Goal: Transaction & Acquisition: Download file/media

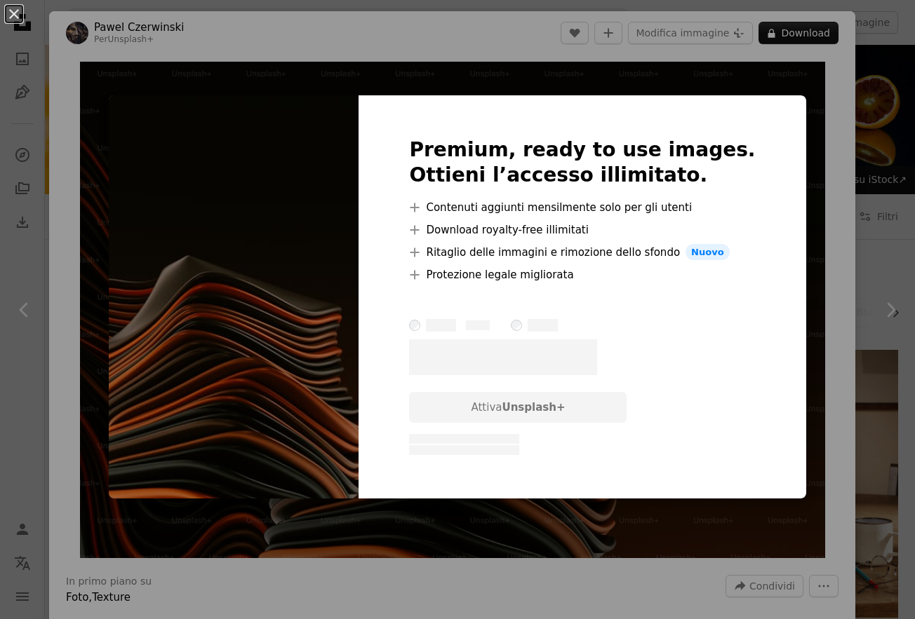
scroll to position [9051, 0]
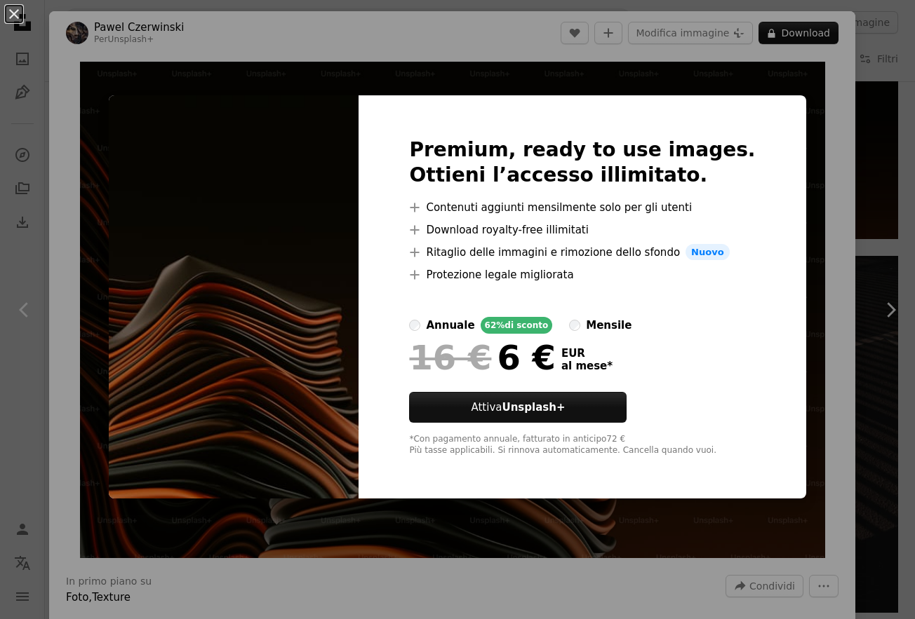
click at [16, 16] on button "An X shape" at bounding box center [14, 14] width 17 height 17
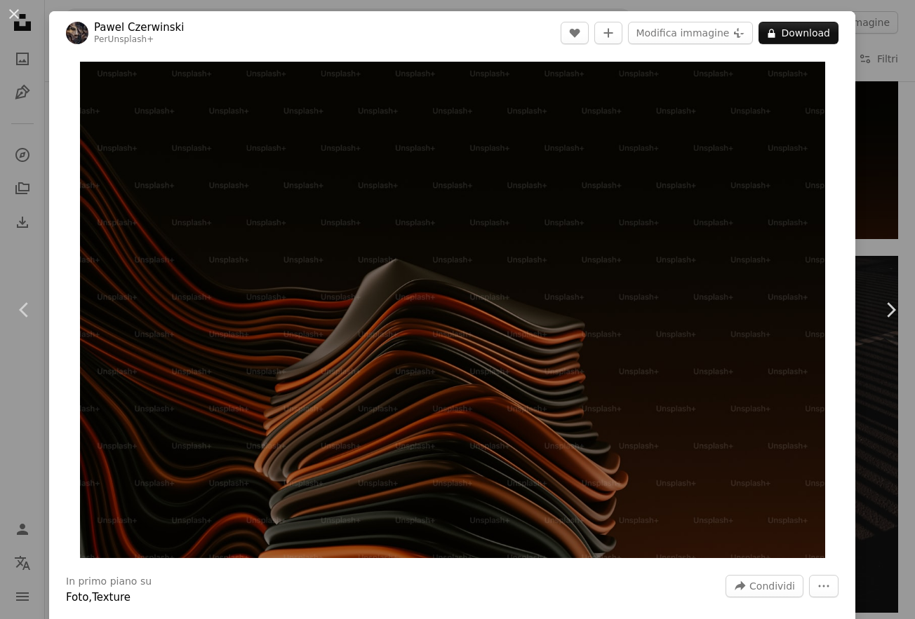
click at [17, 12] on button "An X shape" at bounding box center [14, 14] width 17 height 17
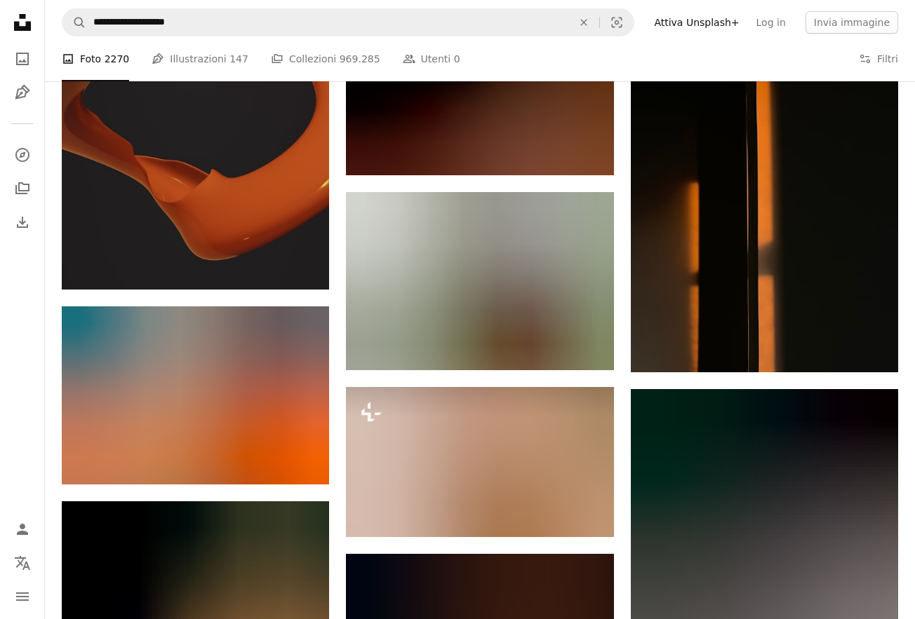
scroll to position [31324, 0]
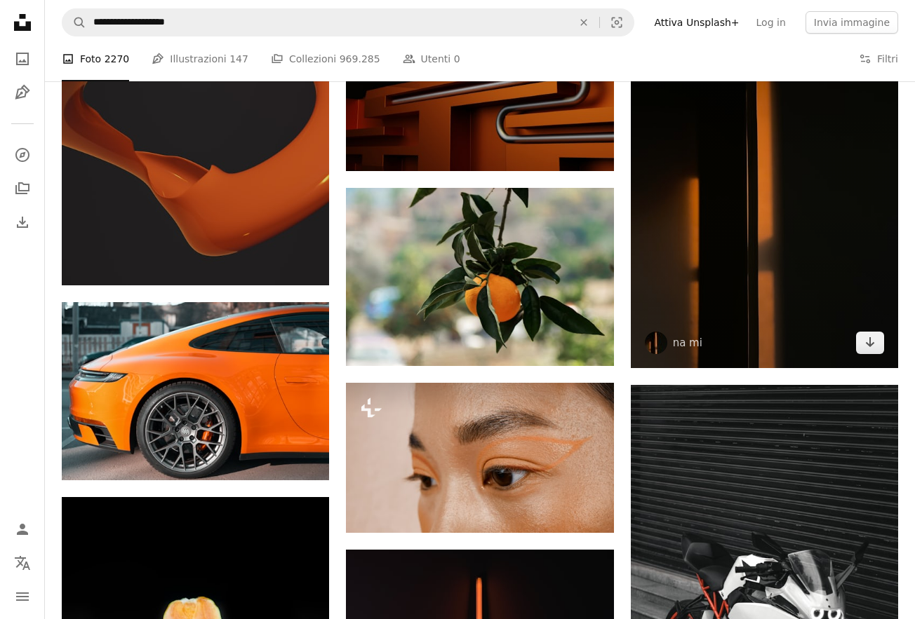
click at [758, 280] on img at bounding box center [764, 190] width 267 height 357
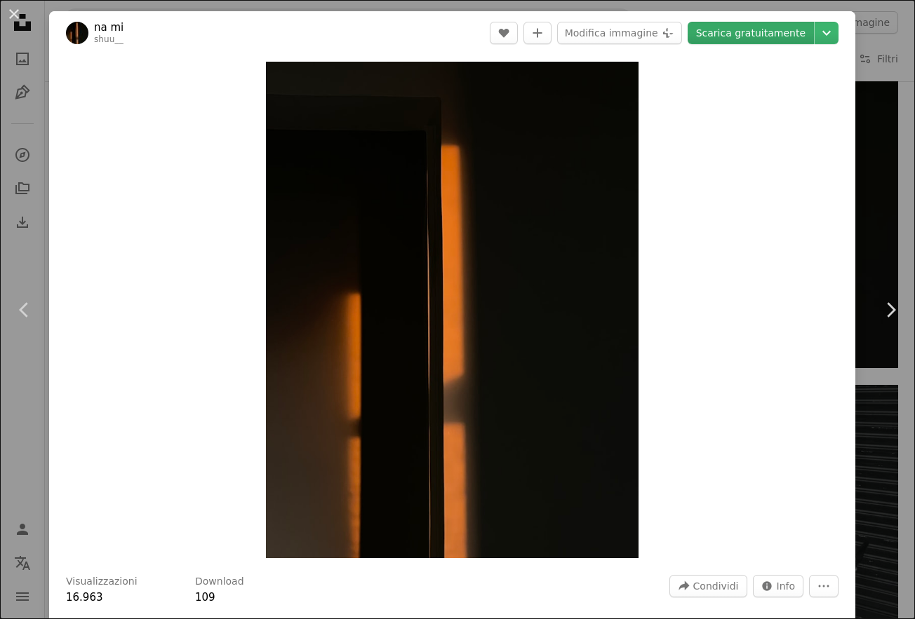
click at [790, 33] on link "Scarica gratuitamente" at bounding box center [750, 33] width 126 height 22
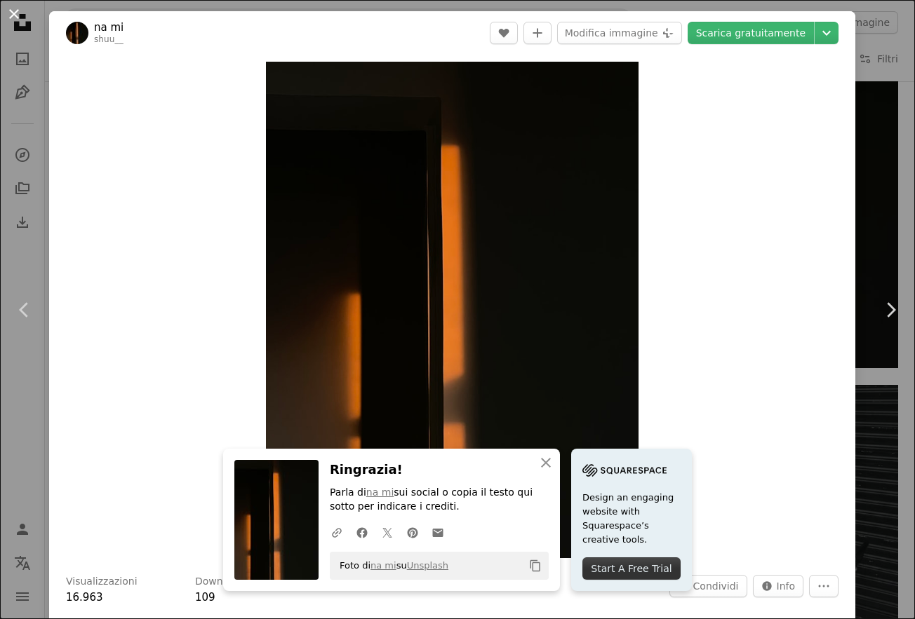
click at [12, 15] on button "An X shape" at bounding box center [14, 14] width 17 height 17
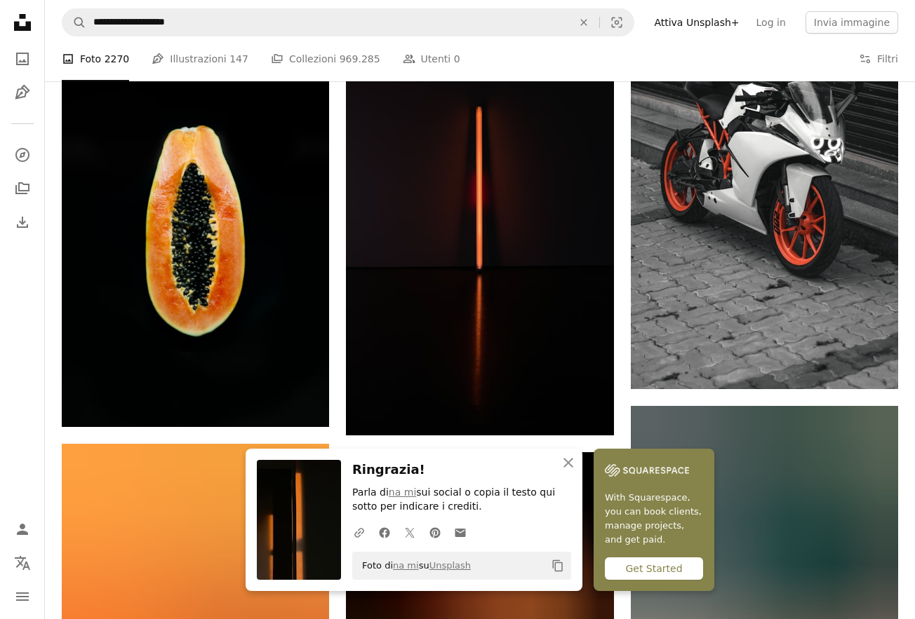
scroll to position [31779, 0]
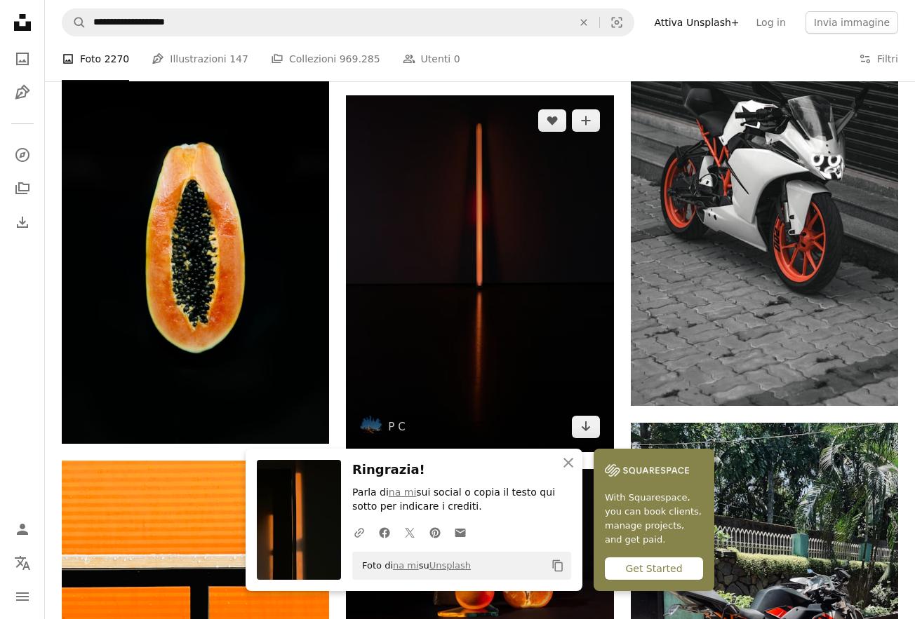
click at [553, 217] on img at bounding box center [479, 273] width 267 height 357
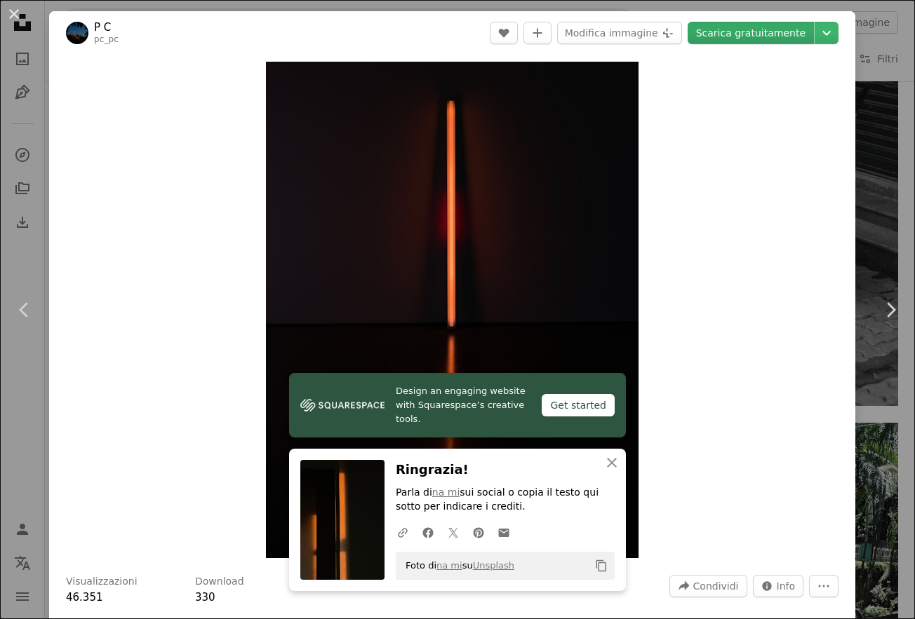
click at [736, 33] on link "Scarica gratuitamente" at bounding box center [750, 33] width 126 height 22
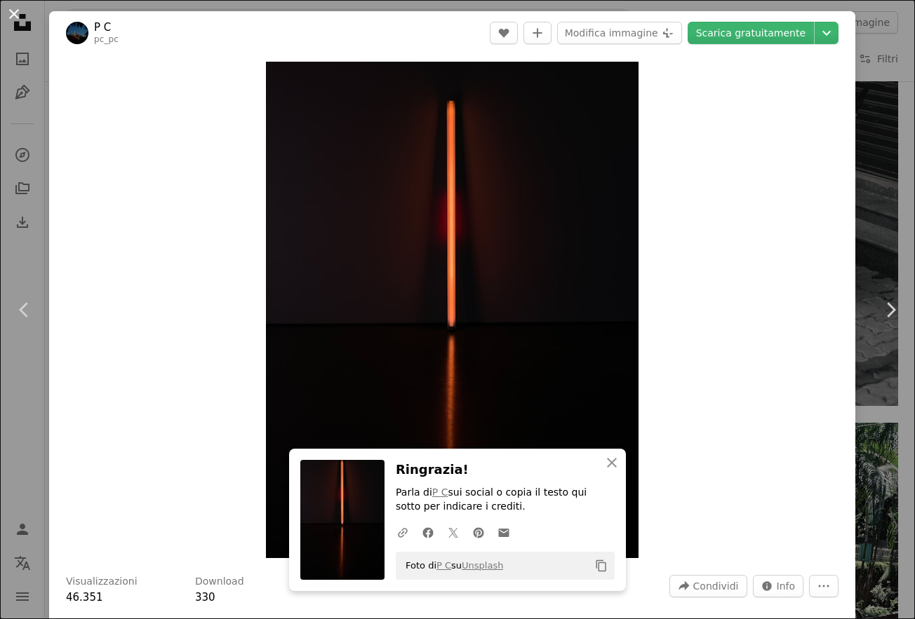
click at [11, 14] on button "An X shape" at bounding box center [14, 14] width 17 height 17
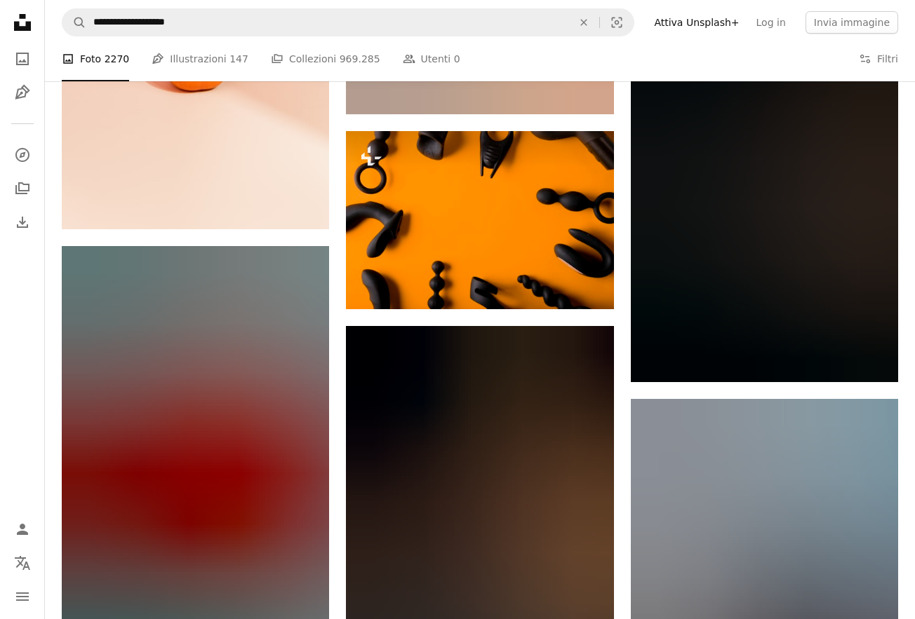
scroll to position [50949, 0]
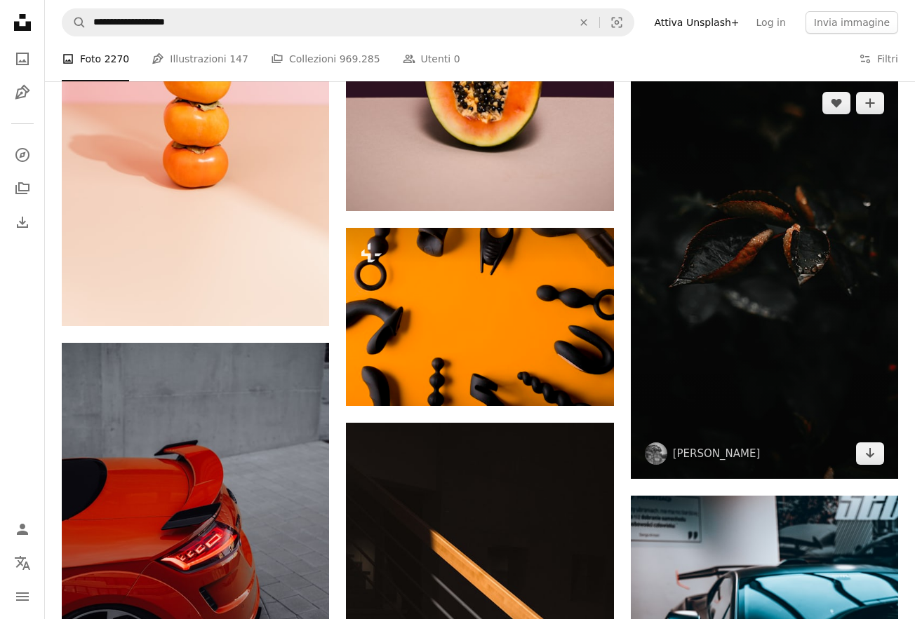
click at [797, 197] on img at bounding box center [764, 278] width 267 height 401
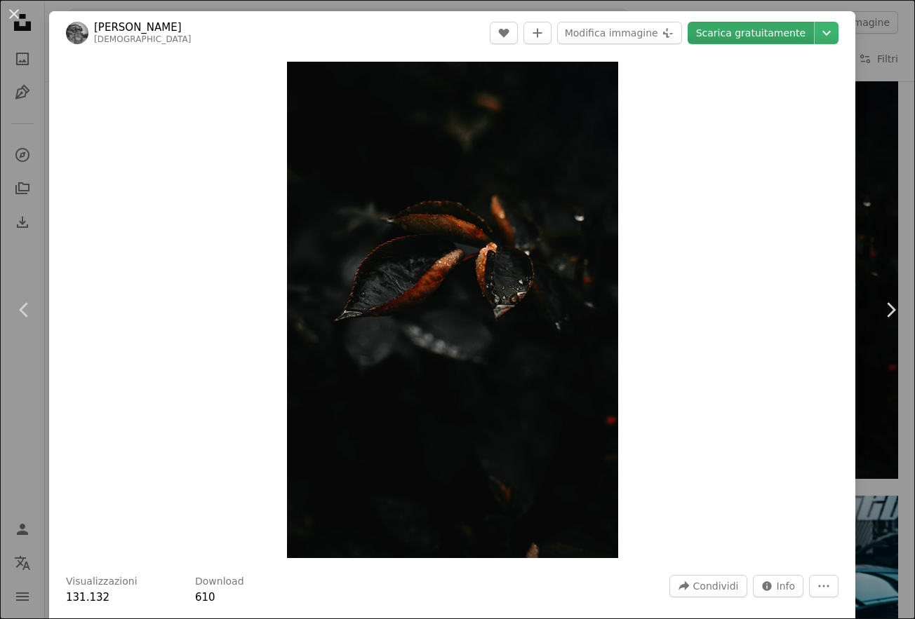
click at [760, 41] on link "Scarica gratuitamente" at bounding box center [750, 33] width 126 height 22
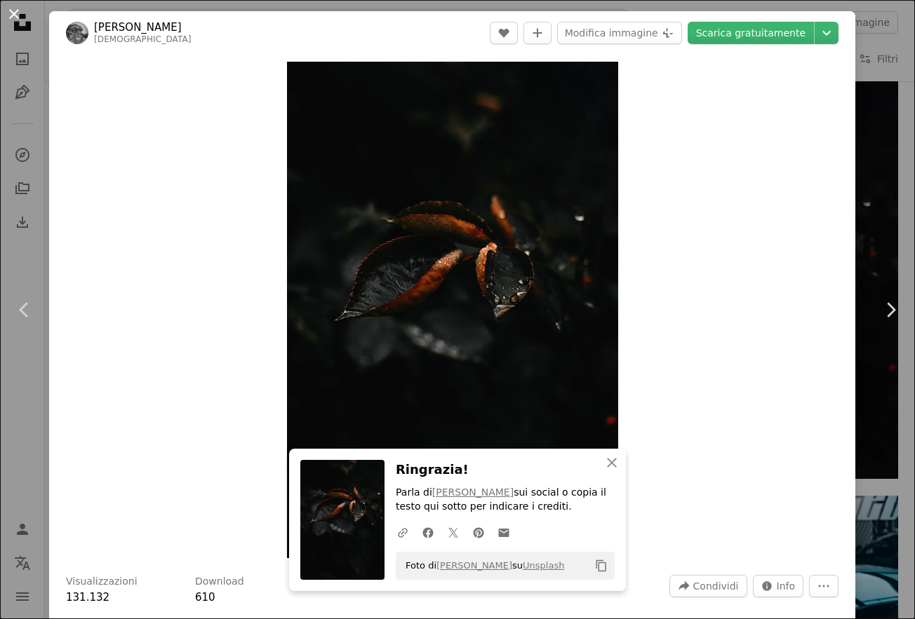
click at [13, 11] on button "An X shape" at bounding box center [14, 14] width 17 height 17
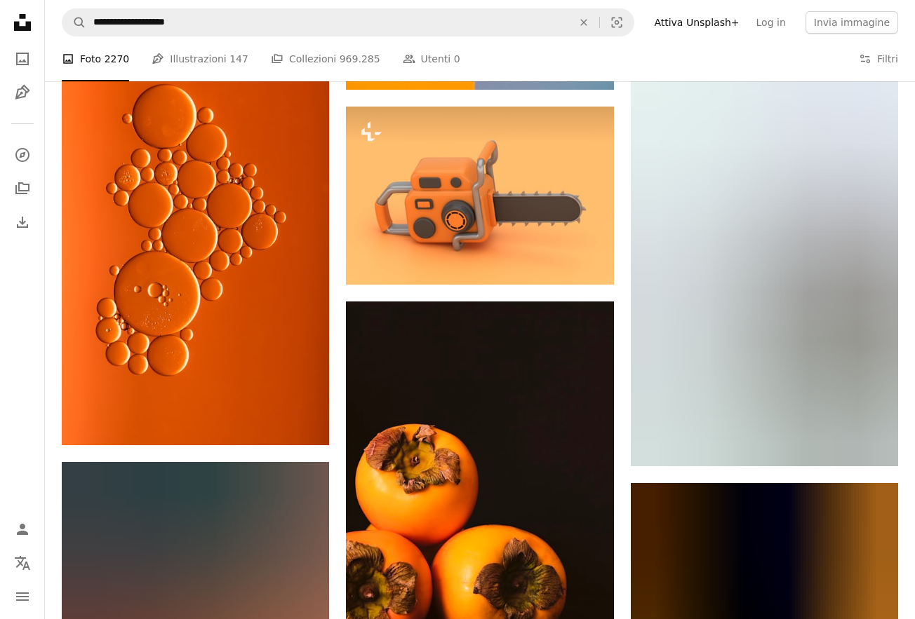
scroll to position [70185, 0]
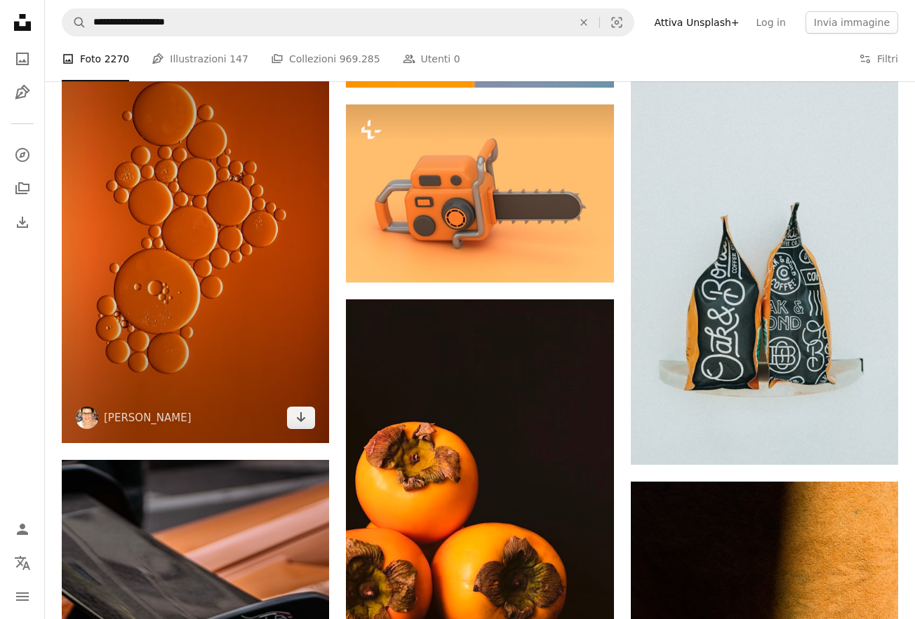
click at [181, 155] on img at bounding box center [195, 242] width 267 height 400
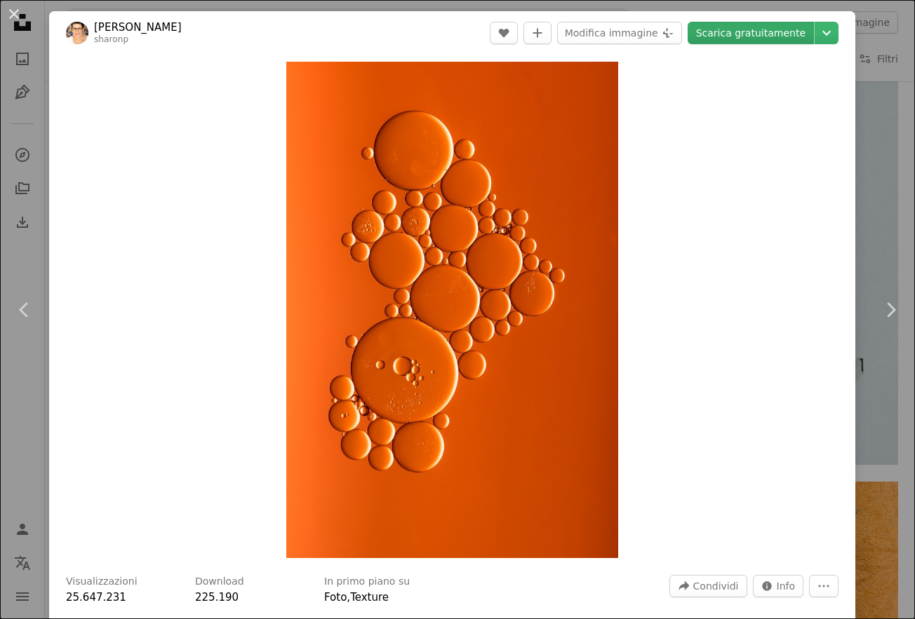
click at [760, 35] on link "Scarica gratuitamente" at bounding box center [750, 33] width 126 height 22
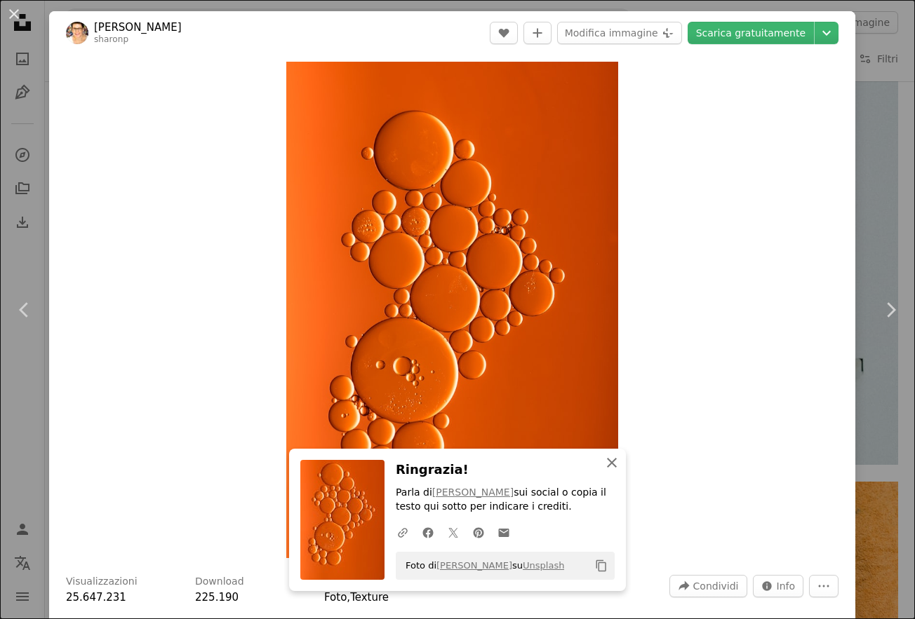
drag, startPoint x: 607, startPoint y: 461, endPoint x: 607, endPoint y: 451, distance: 9.8
click at [607, 460] on icon "An X shape" at bounding box center [611, 463] width 17 height 17
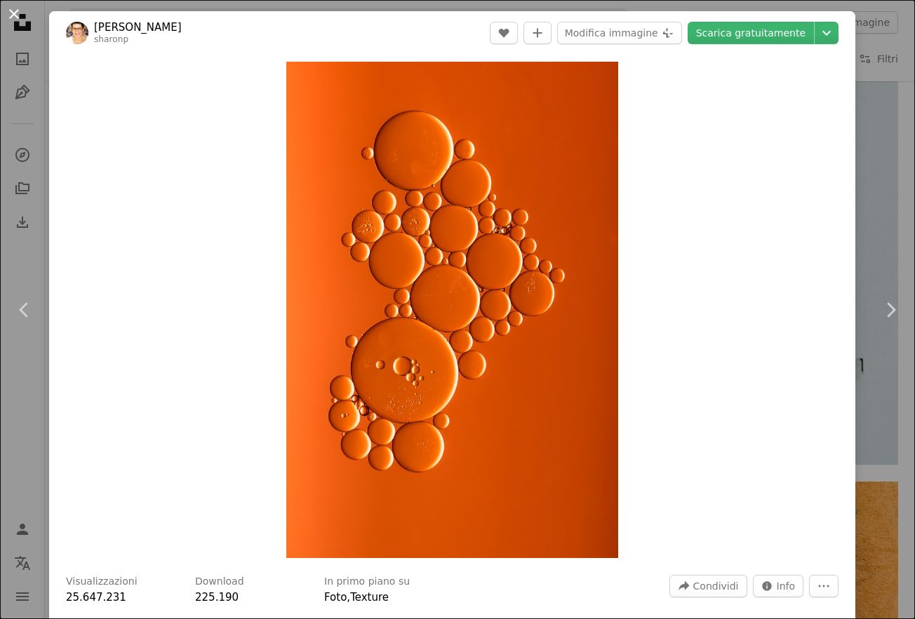
click at [11, 15] on button "An X shape" at bounding box center [14, 14] width 17 height 17
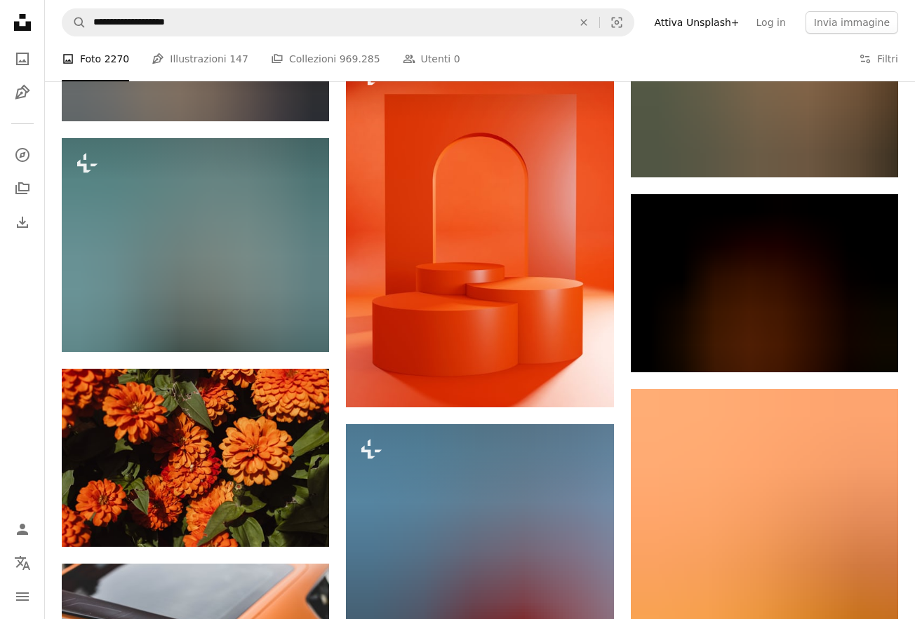
scroll to position [76745, 0]
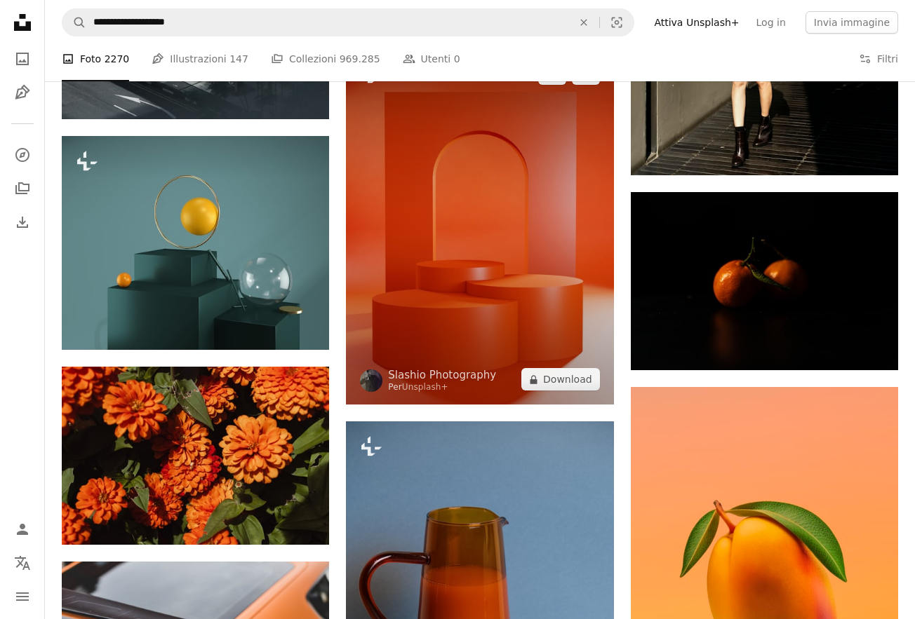
click at [508, 217] on img at bounding box center [479, 226] width 267 height 357
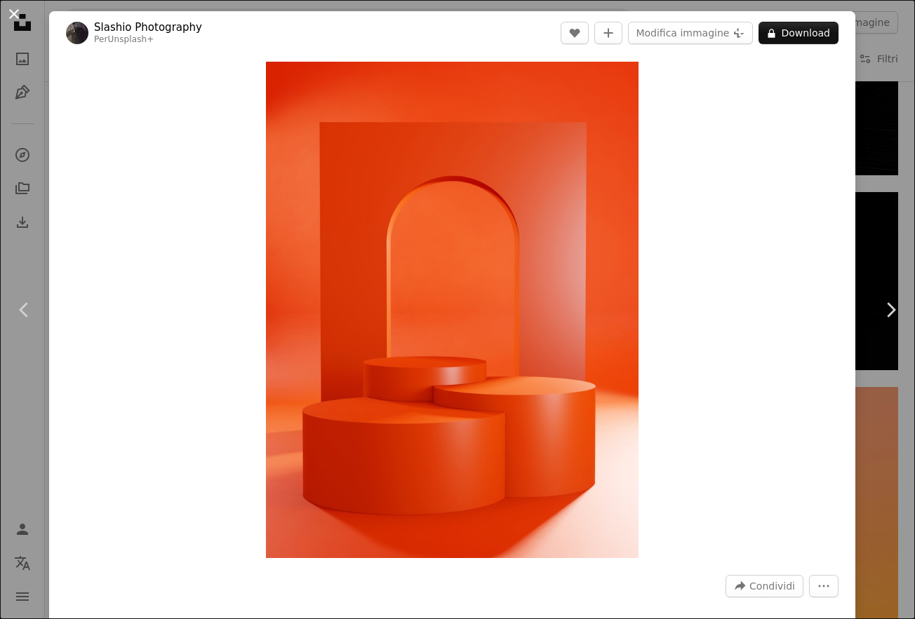
click at [7, 14] on button "An X shape" at bounding box center [14, 14] width 17 height 17
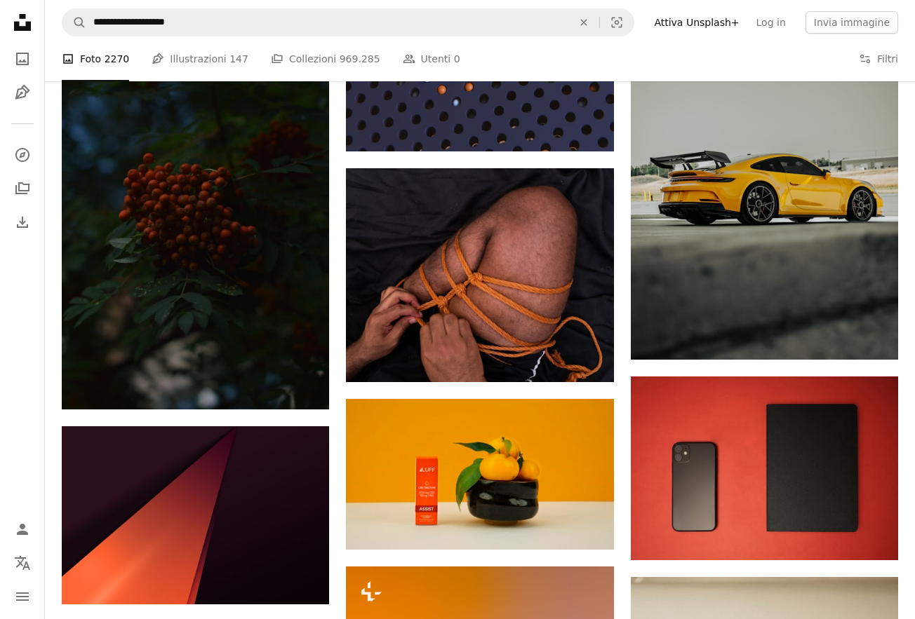
scroll to position [110152, 0]
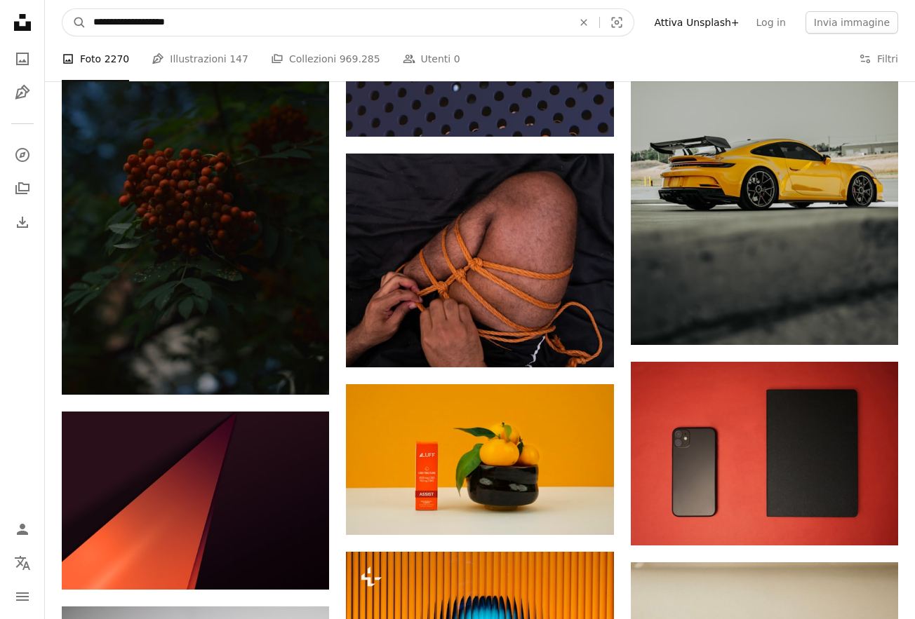
click at [182, 28] on input "**********" at bounding box center [327, 22] width 482 height 27
drag, startPoint x: 201, startPoint y: 24, endPoint x: 91, endPoint y: 22, distance: 110.1
click at [91, 22] on input "**********" at bounding box center [327, 22] width 482 height 27
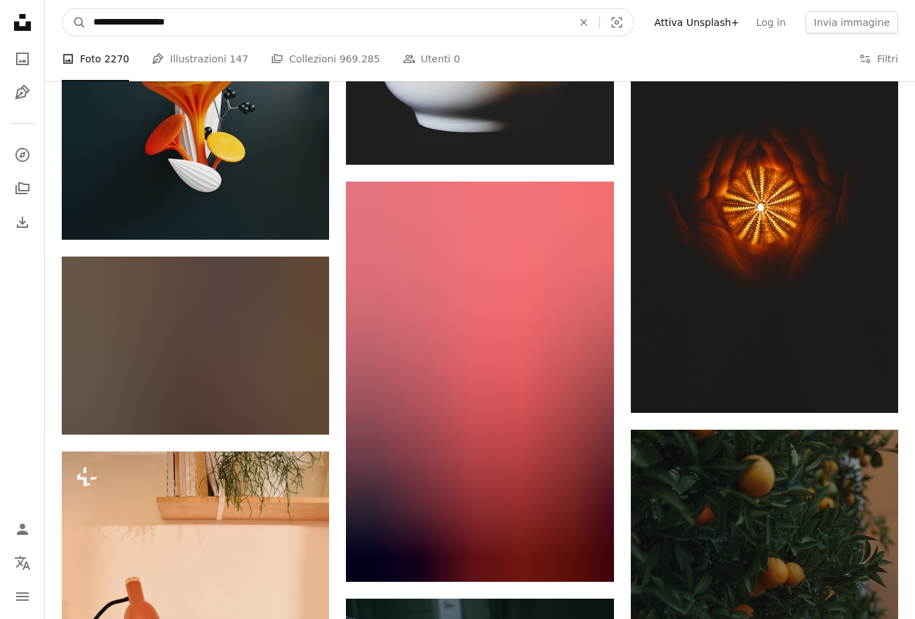
scroll to position [121824, 0]
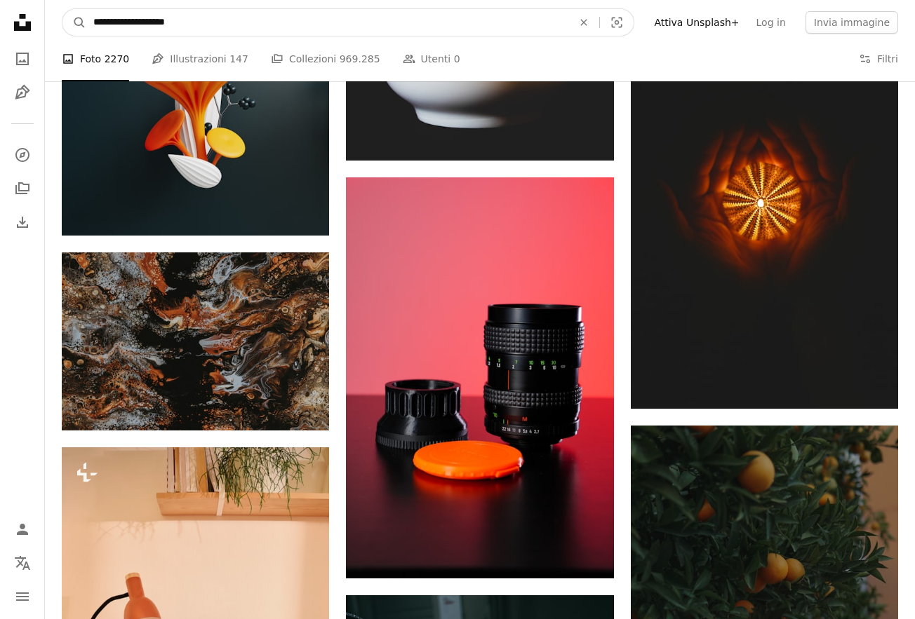
click at [151, 22] on input "**********" at bounding box center [327, 22] width 482 height 27
drag, startPoint x: 151, startPoint y: 22, endPoint x: 79, endPoint y: 21, distance: 72.2
click at [79, 21] on form "**********" at bounding box center [348, 22] width 572 height 28
click at [154, 22] on input "**********" at bounding box center [327, 22] width 482 height 27
type input "**********"
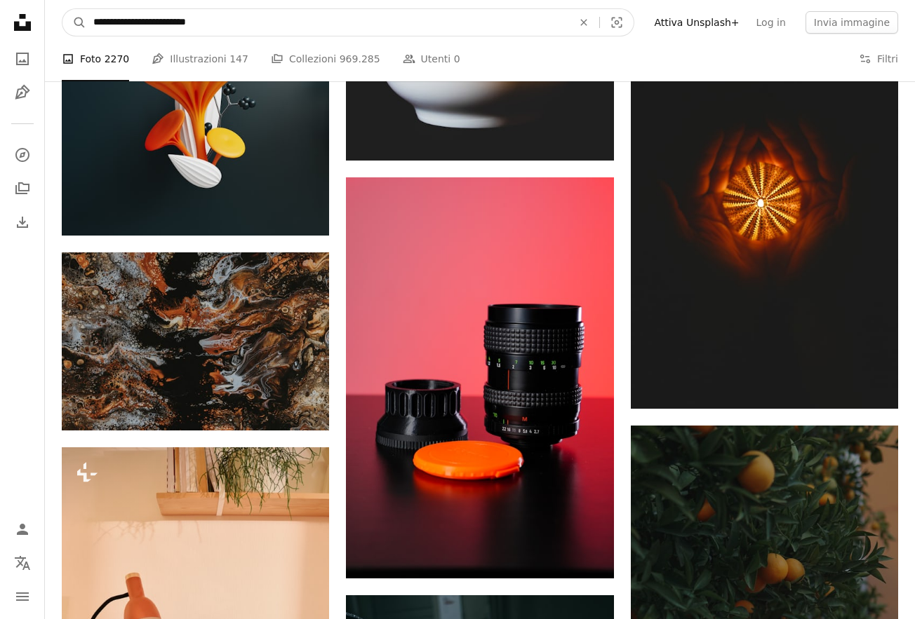
click button "A magnifying glass" at bounding box center [74, 22] width 24 height 27
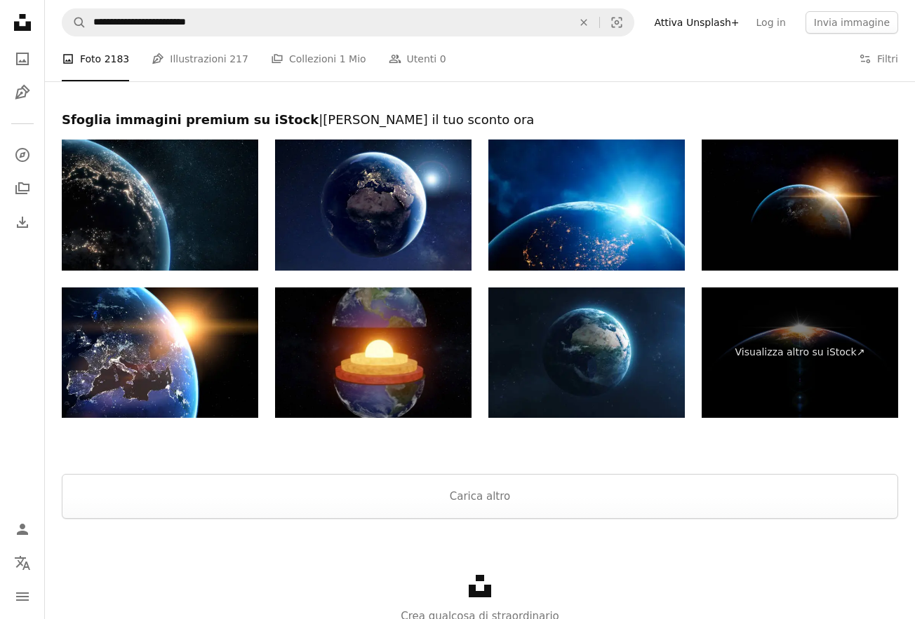
scroll to position [2423, 0]
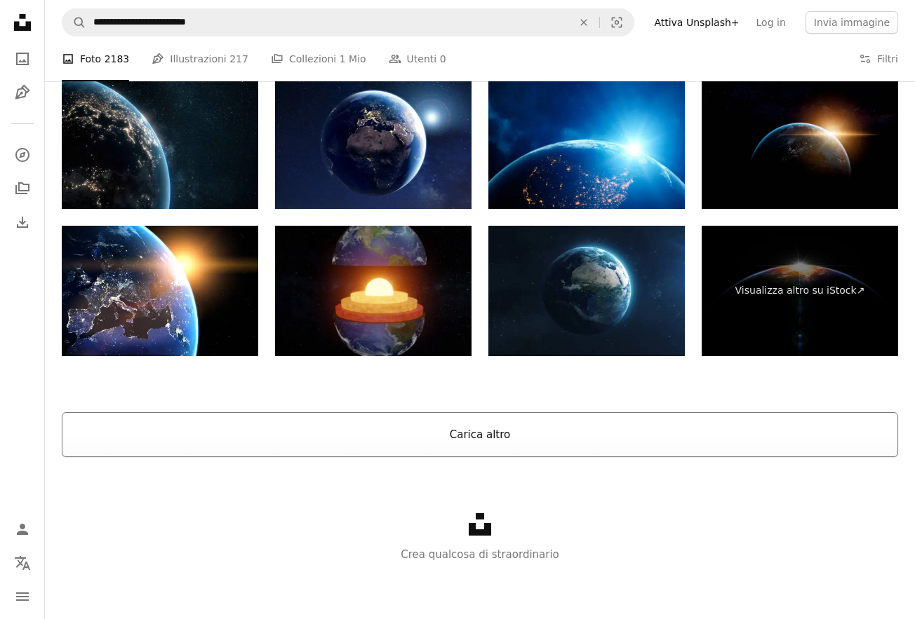
click at [441, 427] on button "Carica altro" at bounding box center [480, 434] width 836 height 45
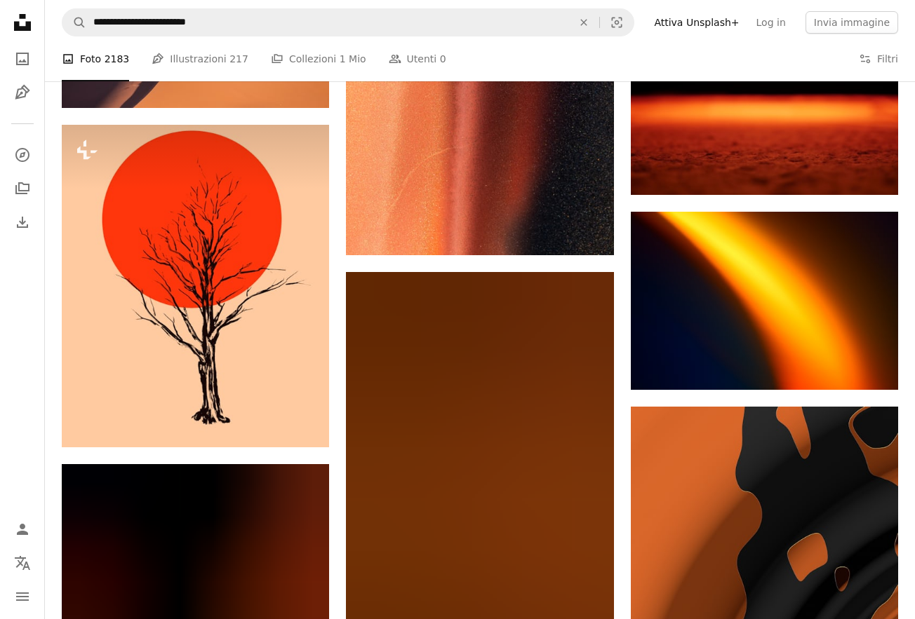
scroll to position [6821, 0]
